Goal: Navigation & Orientation: Find specific page/section

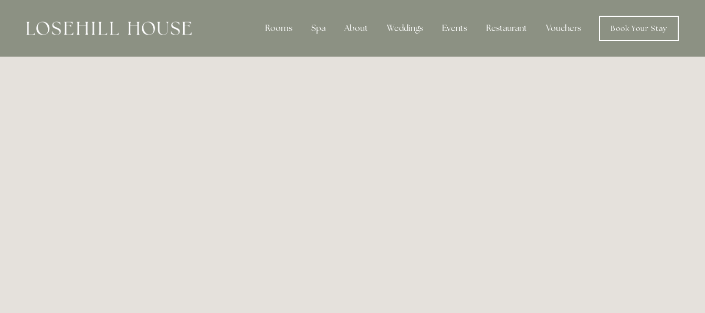
click at [152, 30] on img at bounding box center [108, 29] width 165 height 14
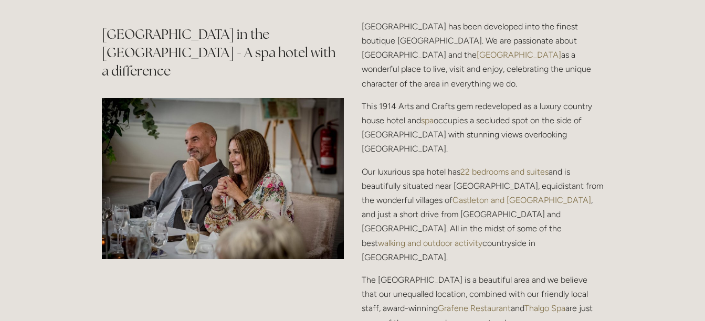
scroll to position [1259, 0]
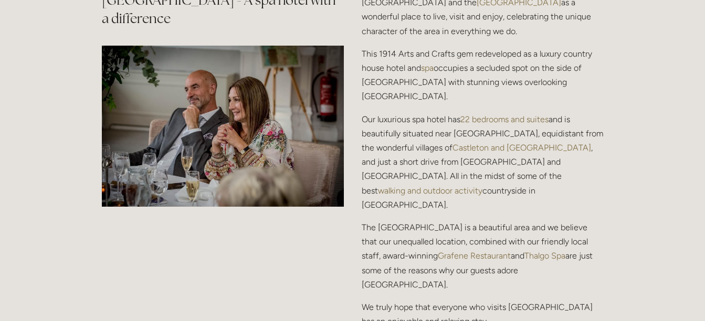
click at [463, 251] on link "Grafene Restaurant" at bounding box center [474, 256] width 73 height 10
